Goal: Information Seeking & Learning: Understand process/instructions

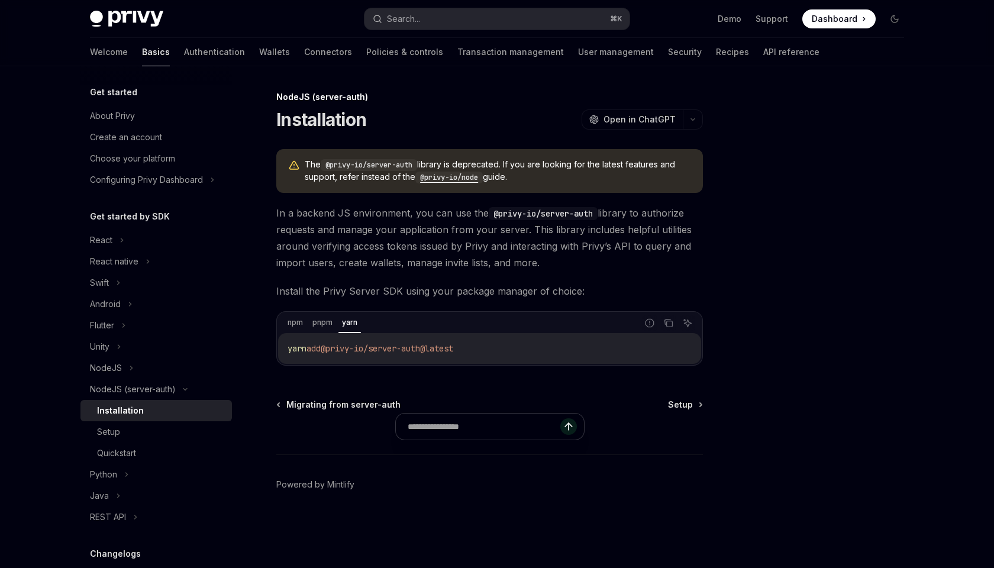
click at [449, 175] on code "@privy-io/node" at bounding box center [448, 178] width 67 height 12
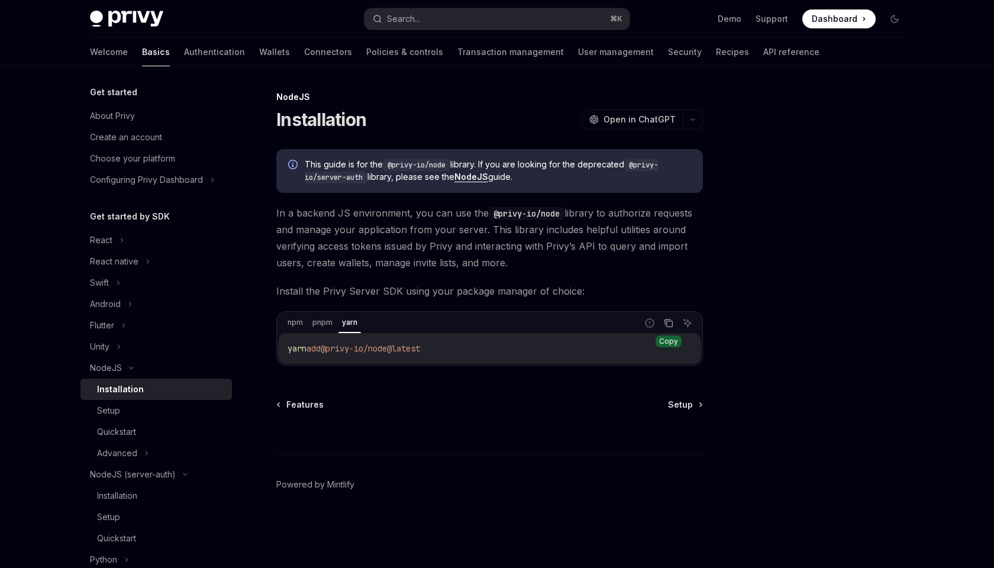
click at [668, 325] on icon "Copy the contents from the code block" at bounding box center [668, 322] width 9 height 9
click at [896, 405] on div at bounding box center [824, 329] width 180 height 478
click at [697, 408] on link "Setup" at bounding box center [685, 405] width 34 height 12
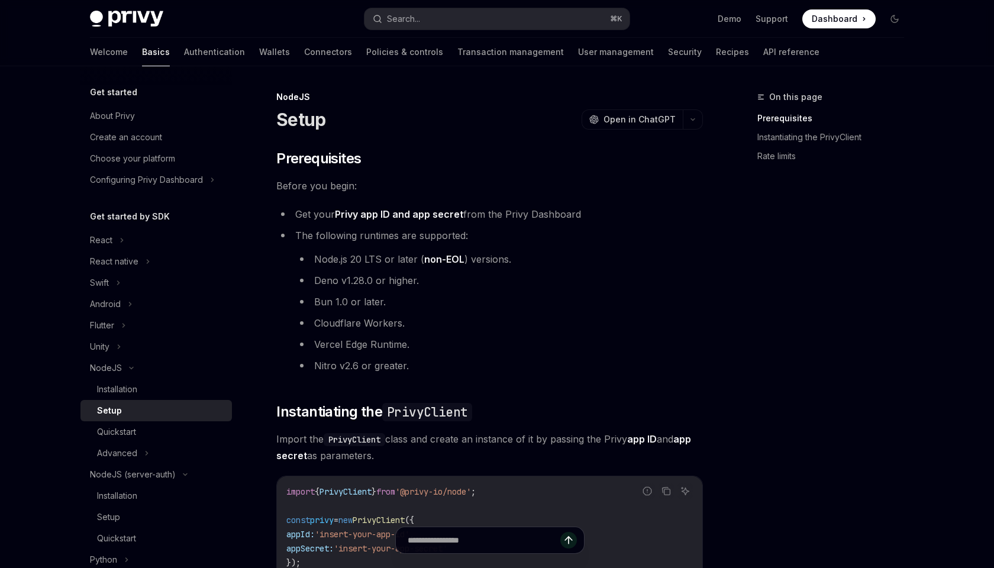
click at [760, 347] on div "On this page Prerequisites Instantiating the PrivyClient Rate limits" at bounding box center [824, 329] width 180 height 478
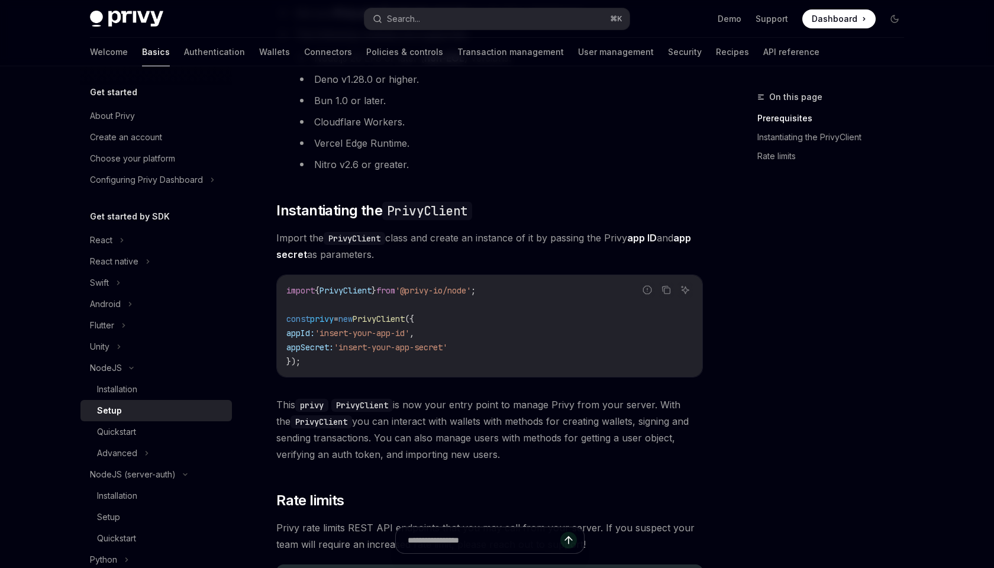
scroll to position [208, 0]
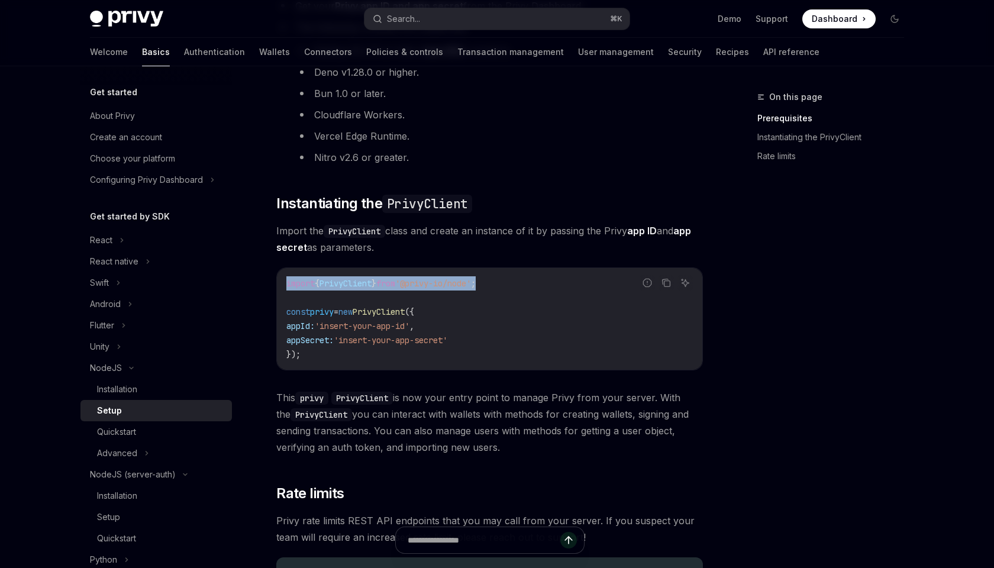
drag, startPoint x: 527, startPoint y: 285, endPoint x: 287, endPoint y: 283, distance: 240.2
click at [287, 283] on code "import { PrivyClient } from '@privy-io/node' ; const privy = new PrivyClient ({…" at bounding box center [489, 318] width 406 height 85
click at [505, 279] on code "import { PrivyClient } from '@privy-io/node' ; const privy = new PrivyClient ({…" at bounding box center [489, 318] width 406 height 85
drag, startPoint x: 505, startPoint y: 279, endPoint x: 267, endPoint y: 285, distance: 237.3
click at [267, 285] on div "NodeJS Setup OpenAI Open in ChatGPT OpenAI Open in ChatGPT ​ Prerequisites Befo…" at bounding box center [378, 330] width 653 height 897
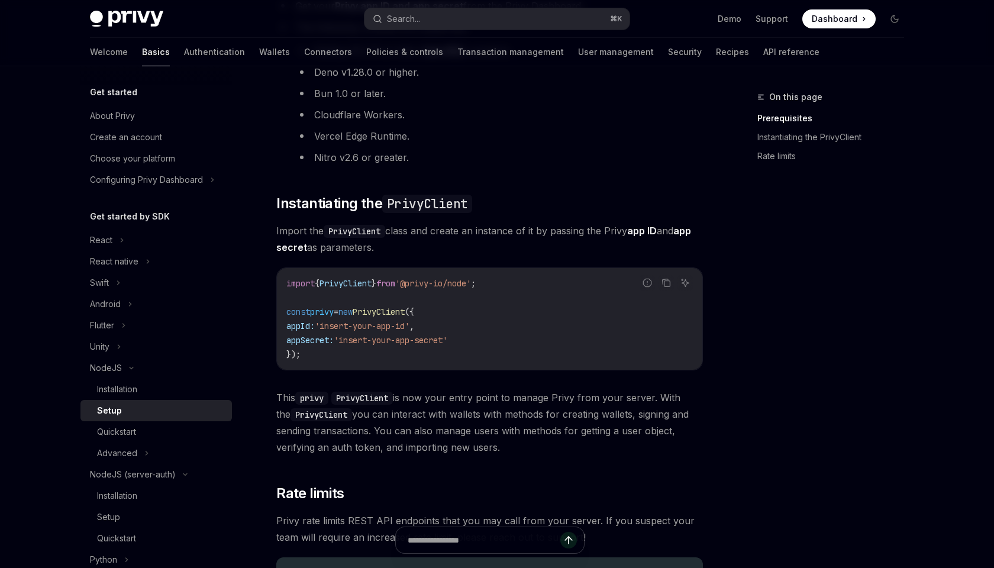
click at [808, 315] on div "On this page Prerequisites Instantiating the PrivyClient Rate limits" at bounding box center [824, 329] width 180 height 478
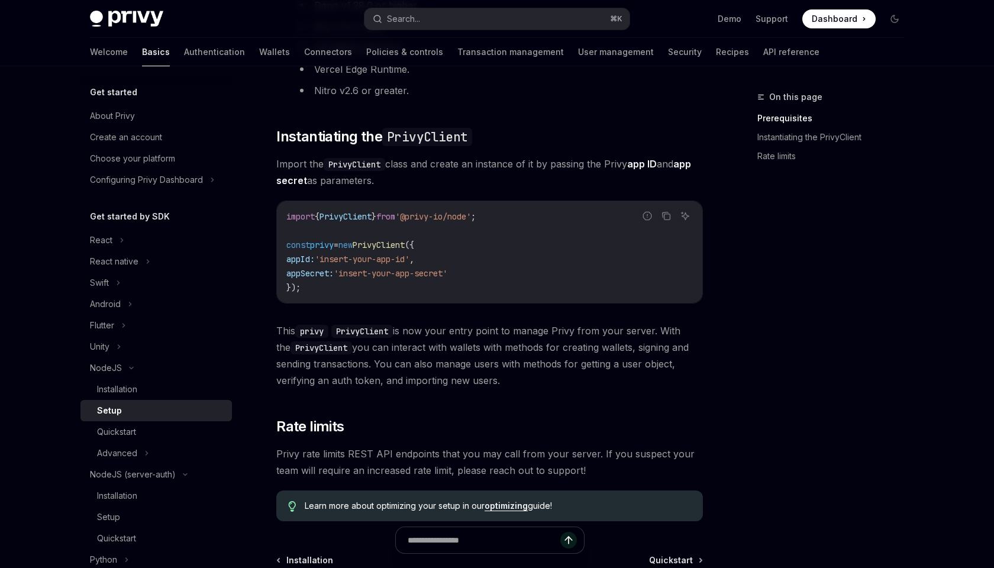
scroll to position [285, 0]
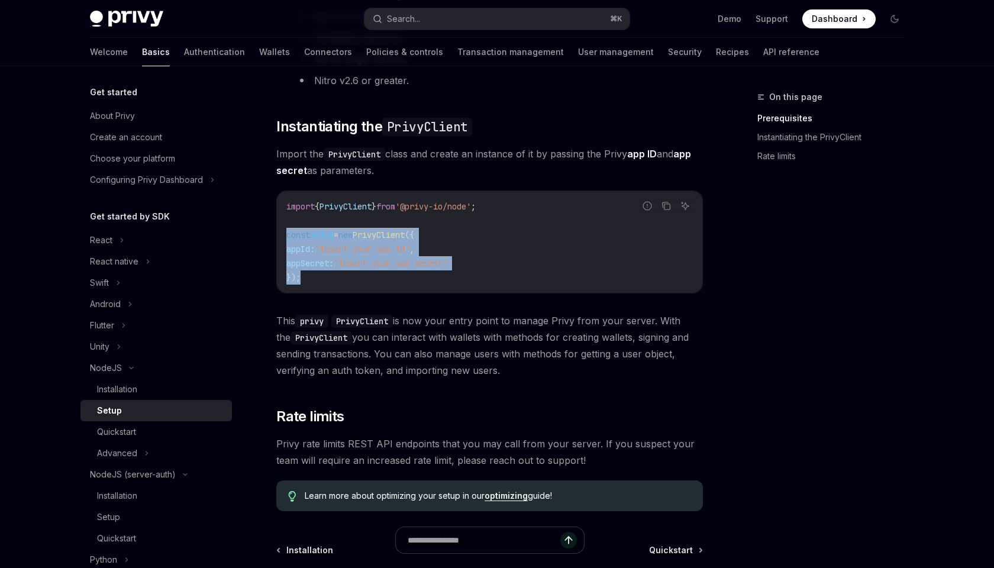
drag, startPoint x: 335, startPoint y: 280, endPoint x: 274, endPoint y: 235, distance: 76.6
click at [274, 235] on div "NodeJS Setup OpenAI Open in ChatGPT OpenAI Open in ChatGPT ​ Prerequisites Befo…" at bounding box center [378, 253] width 653 height 897
copy code "const privy = new PrivyClient ({ appId: 'insert-your-app-id' , appSecret: 'inse…"
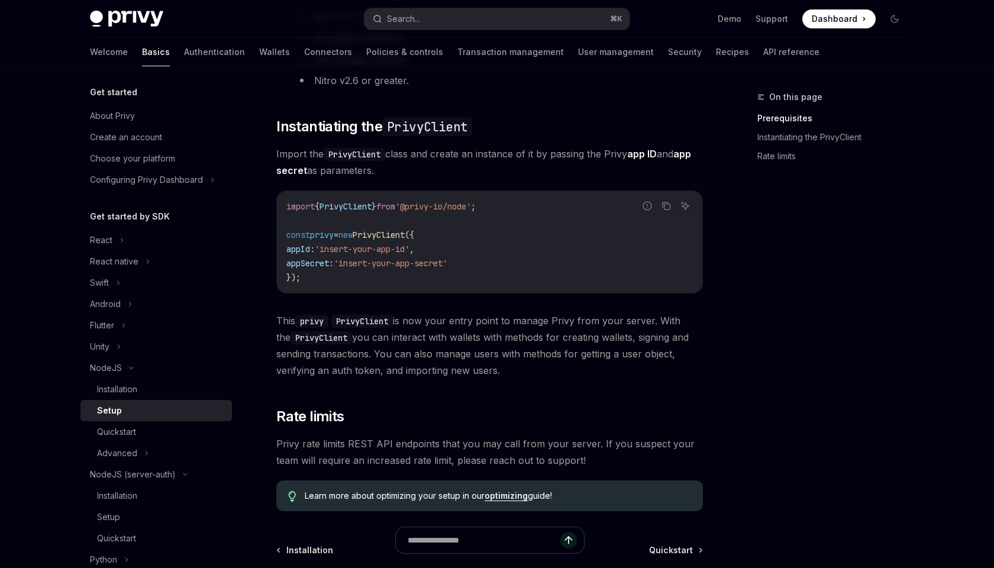
click at [417, 379] on div "​ Prerequisites Before you begin: Get your Privy app ID and app secret from the…" at bounding box center [489, 187] width 427 height 647
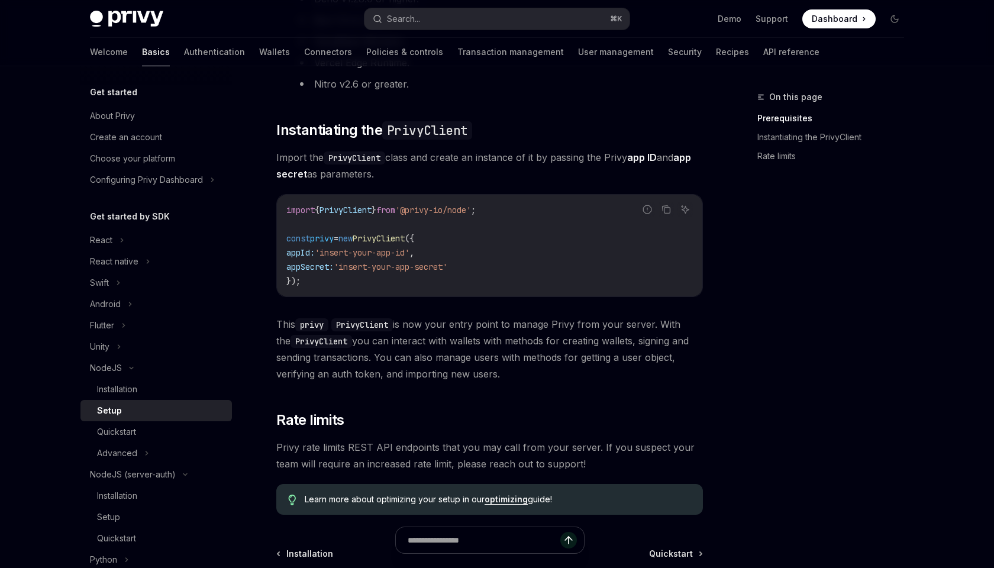
scroll to position [282, 0]
click at [119, 370] on div "NodeJS" at bounding box center [106, 368] width 32 height 14
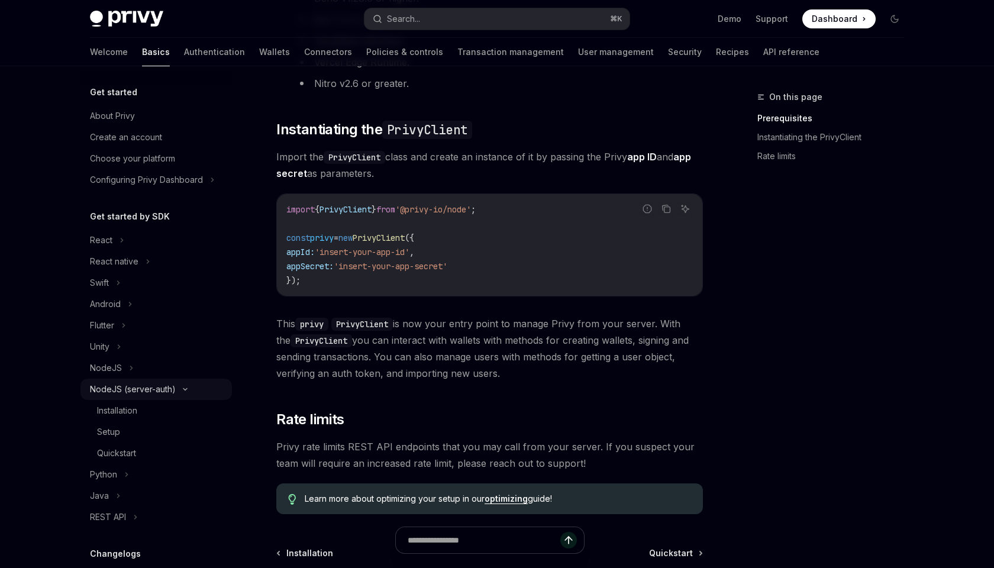
click at [125, 389] on div "NodeJS (server-auth)" at bounding box center [133, 389] width 86 height 14
click at [259, 56] on link "Wallets" at bounding box center [274, 52] width 31 height 28
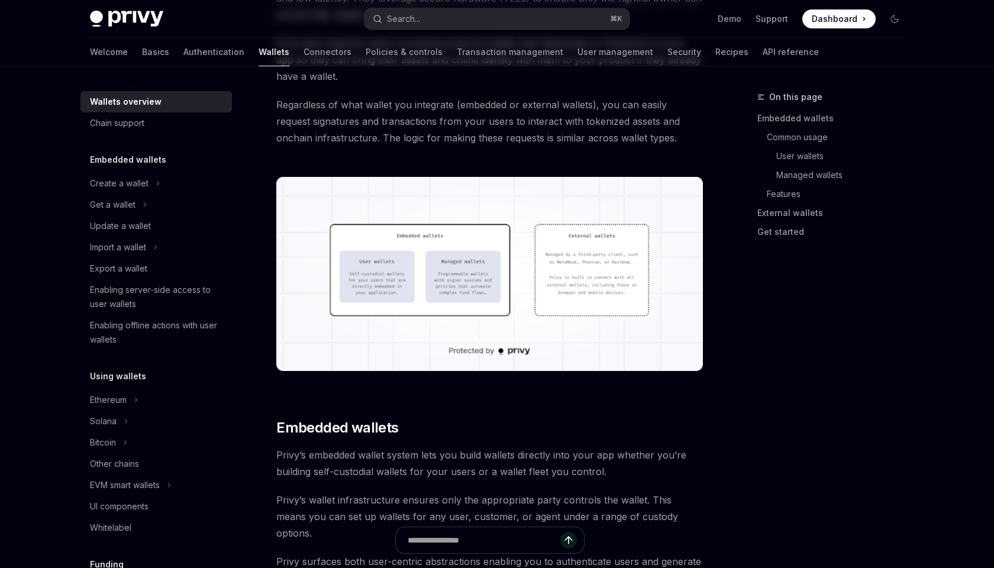
type textarea "*"
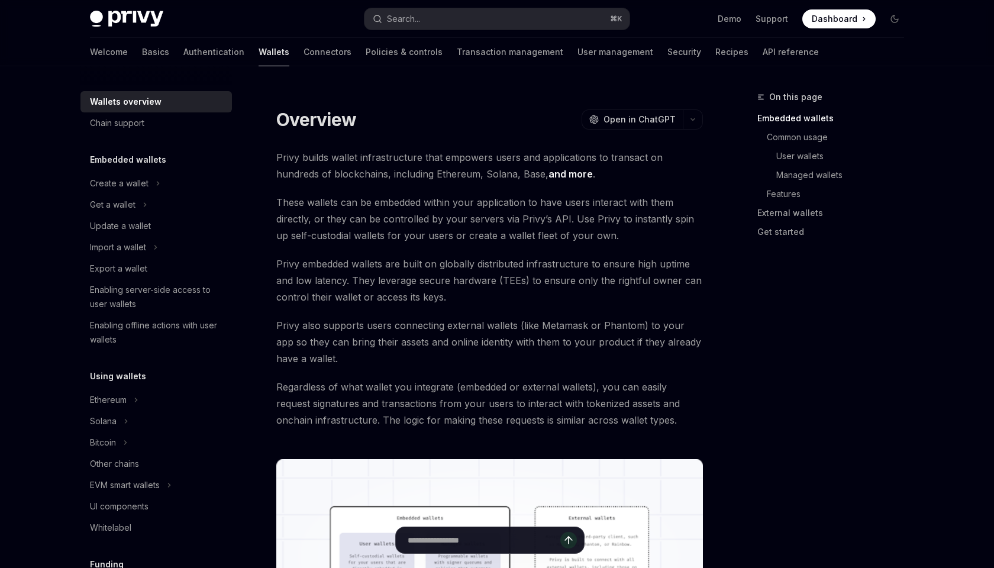
click at [787, 419] on div "On this page Embedded wallets Common usage User wallets Managed wallets Feature…" at bounding box center [824, 329] width 180 height 478
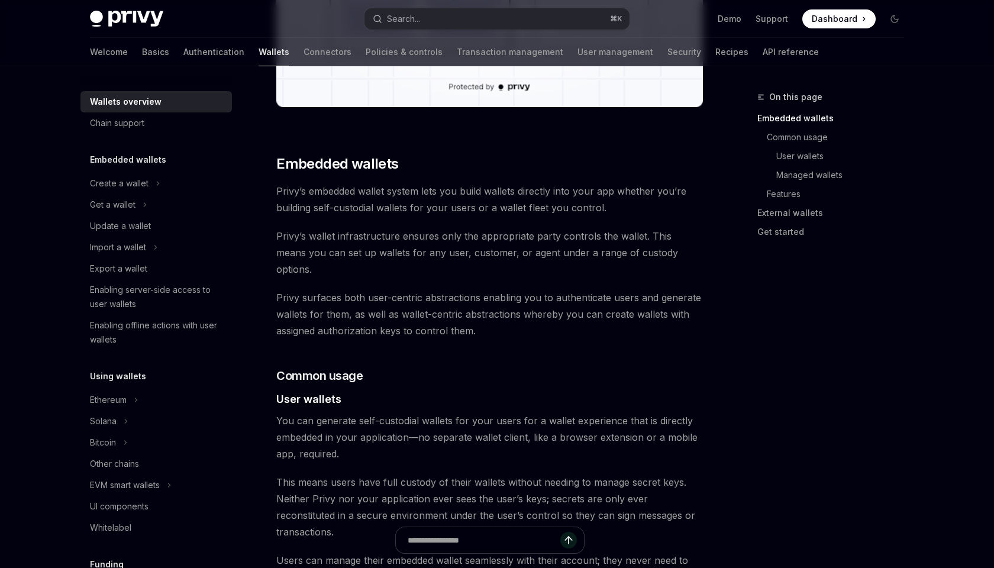
scroll to position [575, 0]
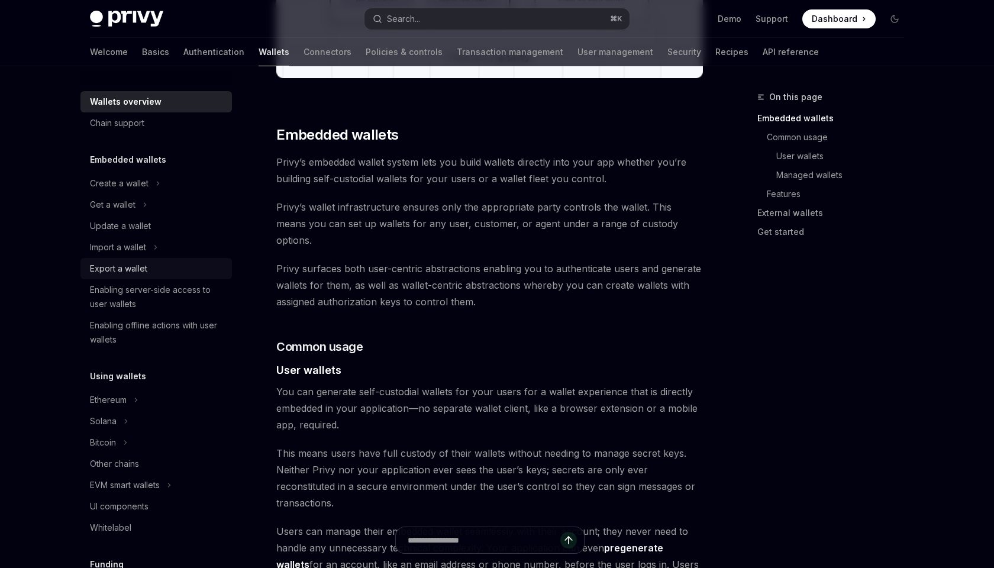
click at [123, 267] on div "Export a wallet" at bounding box center [118, 268] width 57 height 14
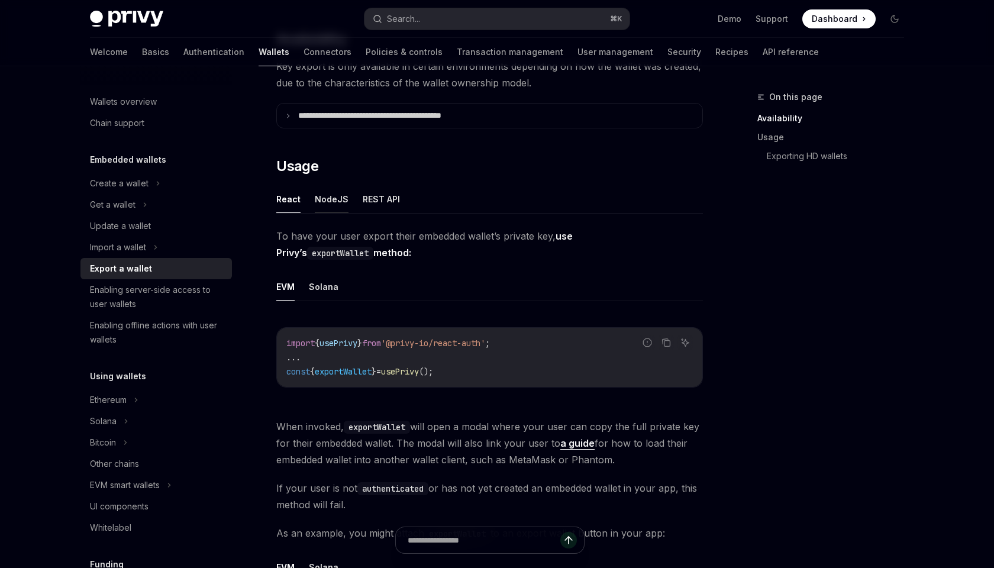
click at [324, 205] on button "NodeJS" at bounding box center [332, 199] width 34 height 28
type textarea "*"
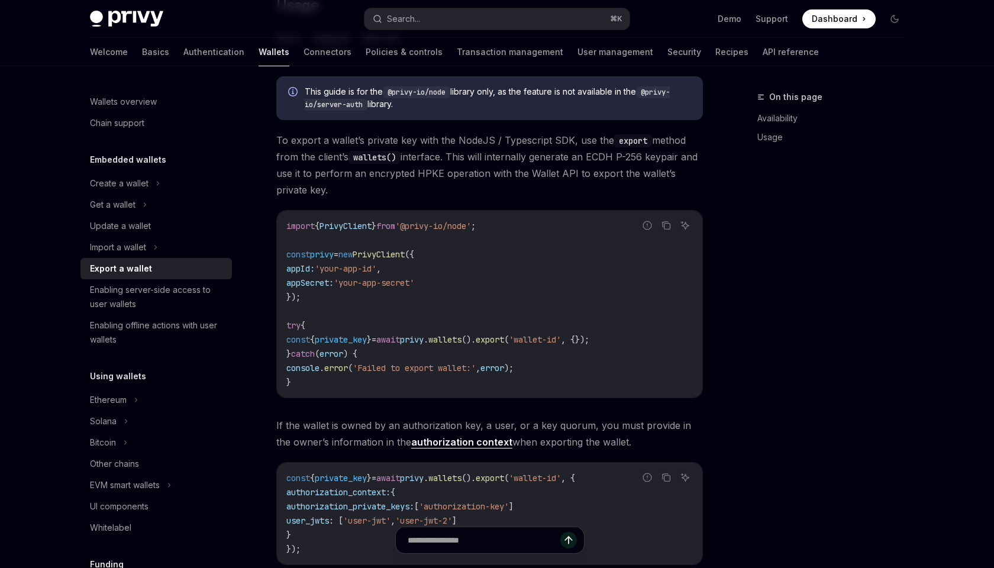
scroll to position [360, 0]
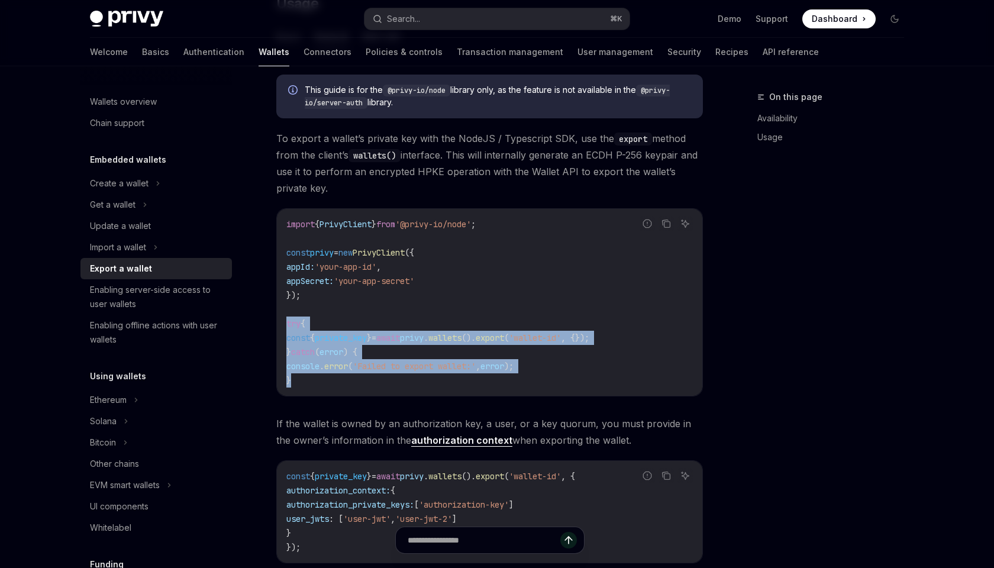
drag, startPoint x: 306, startPoint y: 376, endPoint x: 272, endPoint y: 325, distance: 61.0
click at [272, 325] on div "**********" at bounding box center [378, 252] width 653 height 1044
copy code "try { const { private_key } = await privy . wallets (). export ( 'wallet-id' , …"
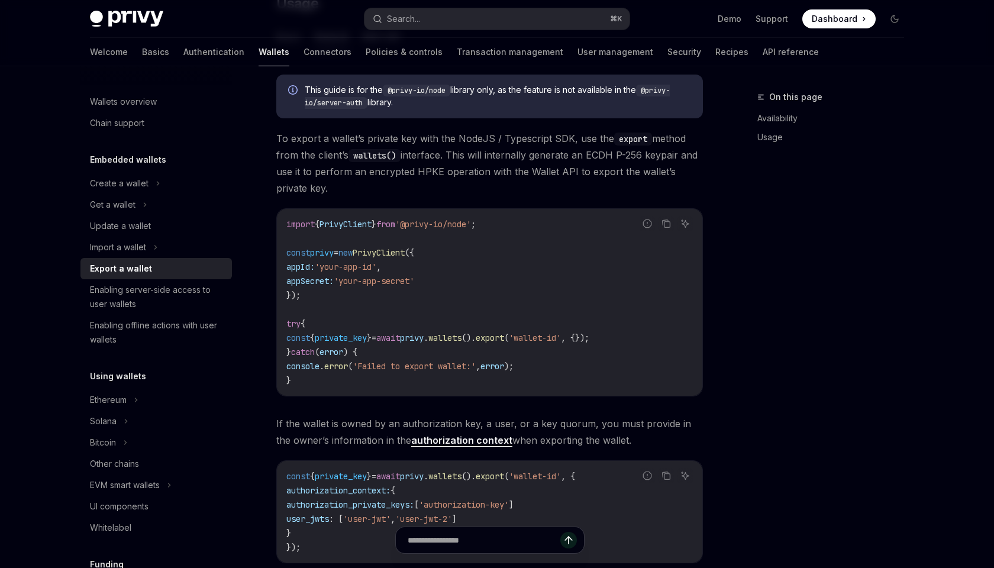
click at [738, 365] on div "On this page Availability Usage" at bounding box center [824, 329] width 180 height 478
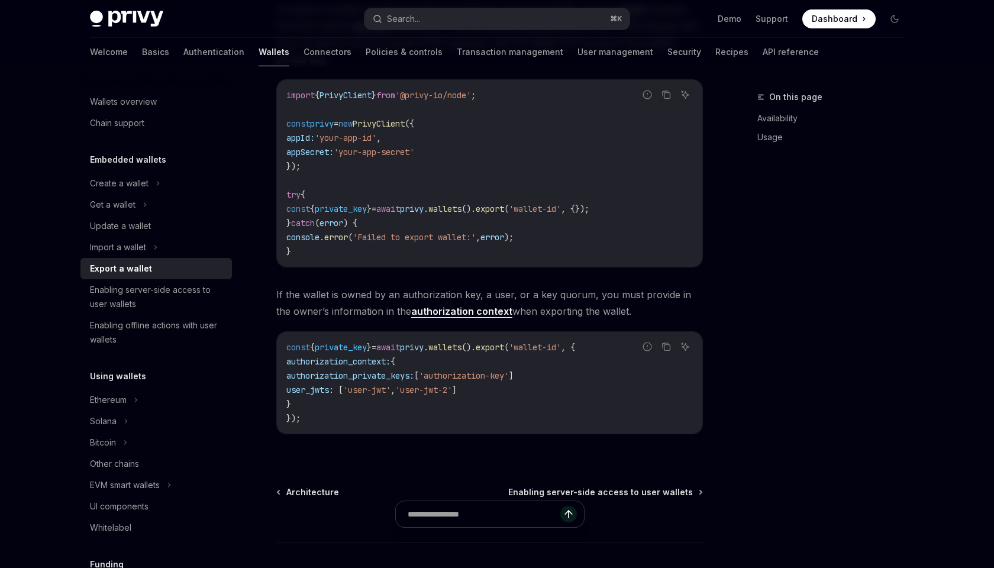
scroll to position [496, 0]
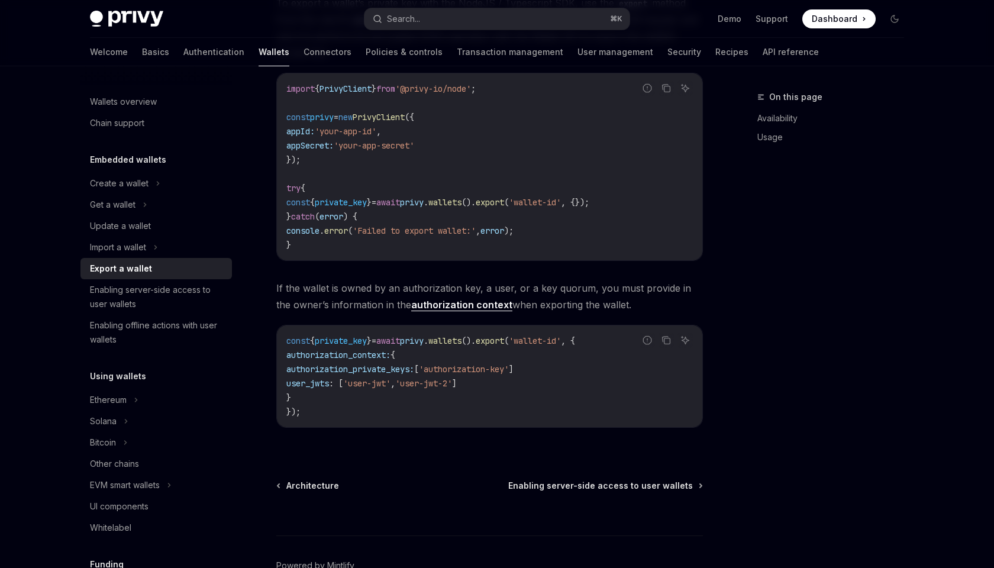
drag, startPoint x: 606, startPoint y: 340, endPoint x: 424, endPoint y: 402, distance: 192.5
click at [424, 402] on code "const { private_key } = await privy . wallets (). export ( 'wallet-id' , { auth…" at bounding box center [489, 376] width 406 height 85
copy code "{ authorization_context: { authorization_private_keys: [ 'authorization-key' ] …"
click at [504, 373] on span "'authorization-key'" at bounding box center [464, 369] width 90 height 11
drag, startPoint x: 290, startPoint y: 356, endPoint x: 333, endPoint y: 396, distance: 58.6
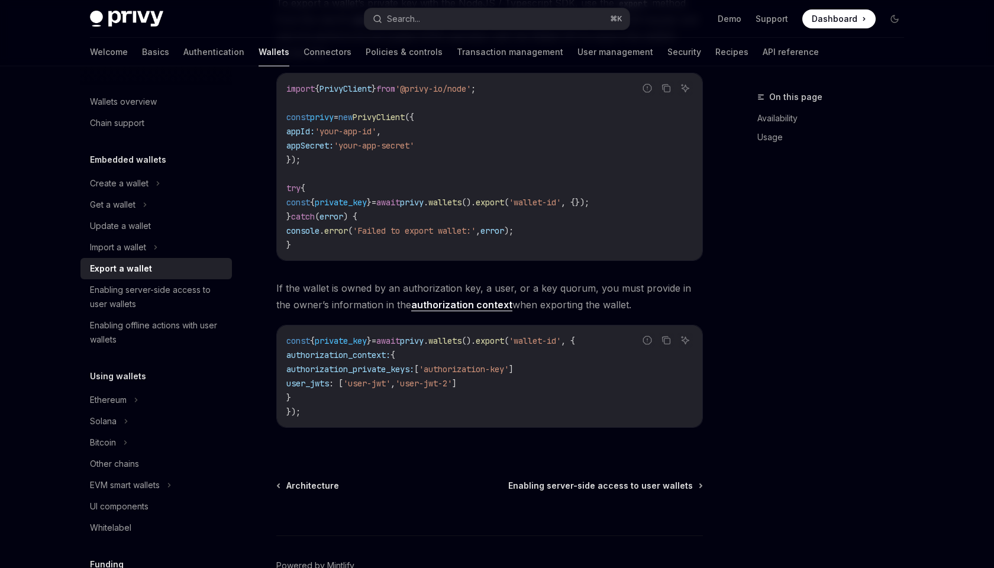
click at [333, 396] on code "const { private_key } = await privy . wallets (). export ( 'wallet-id' , { auth…" at bounding box center [489, 376] width 406 height 85
copy code "authorization_context: { authorization_private_keys: [ 'authorization-key' ] us…"
